Goal: Task Accomplishment & Management: Manage account settings

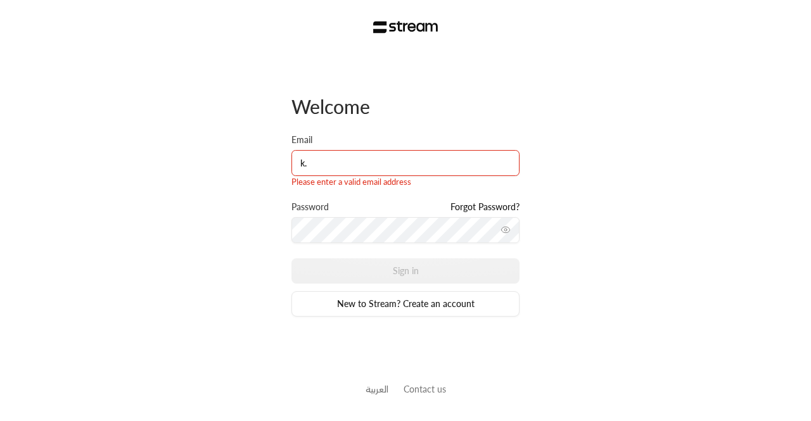
type input "[PERSON_NAME][EMAIL_ADDRESS][DOMAIN_NAME]"
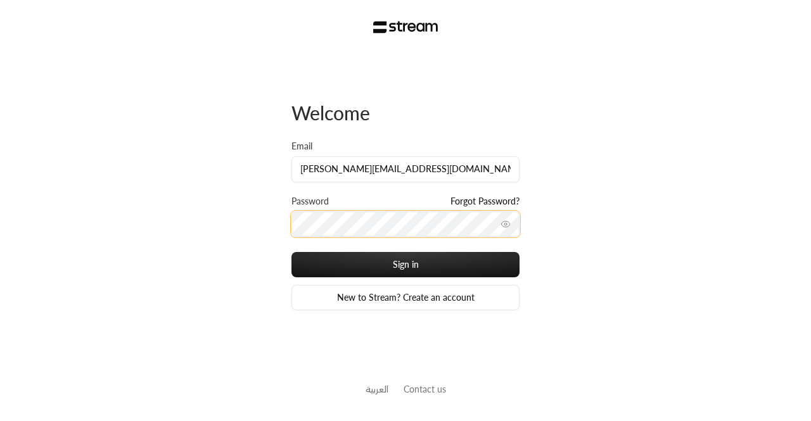
click at [291, 252] on button "Sign in" at bounding box center [405, 264] width 228 height 25
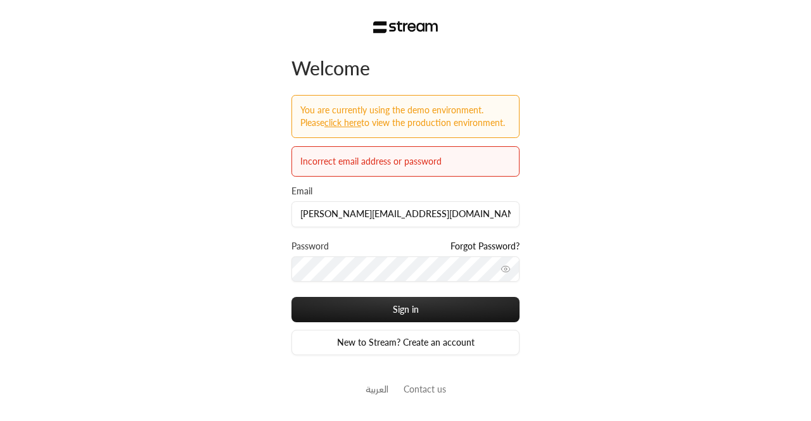
click at [220, 225] on div "Welcome You are currently using the demo environment. Please Click here to view…" at bounding box center [405, 210] width 811 height 421
click at [506, 271] on icon "toggle password visibility" at bounding box center [505, 269] width 10 height 10
click at [291, 297] on button "Sign in" at bounding box center [405, 309] width 228 height 25
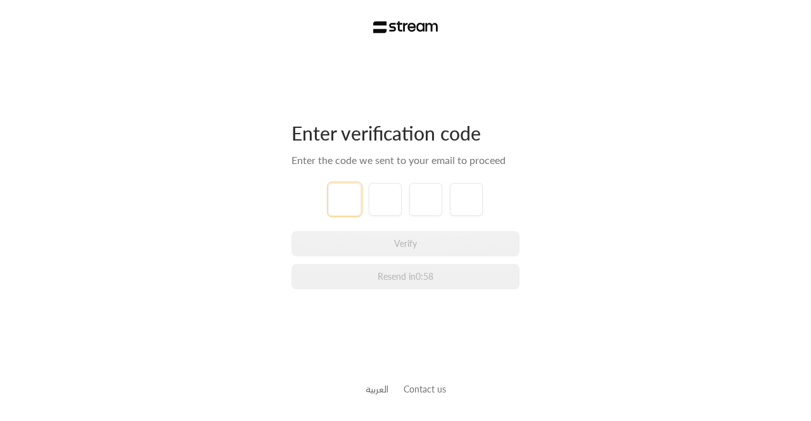
type input "1"
type input "2"
type input "3"
type input "4"
